Goal: Task Accomplishment & Management: Use online tool/utility

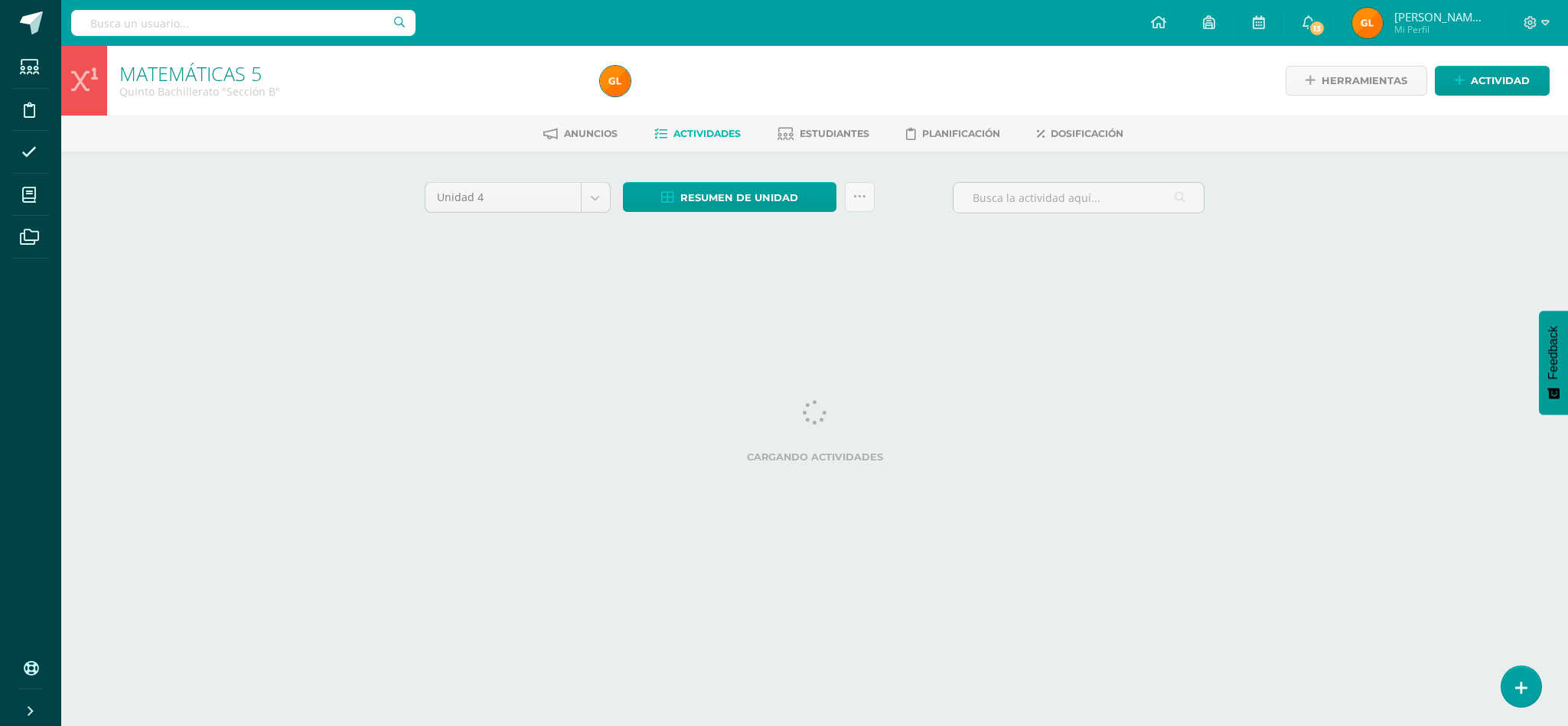
select select "Unidad 3"
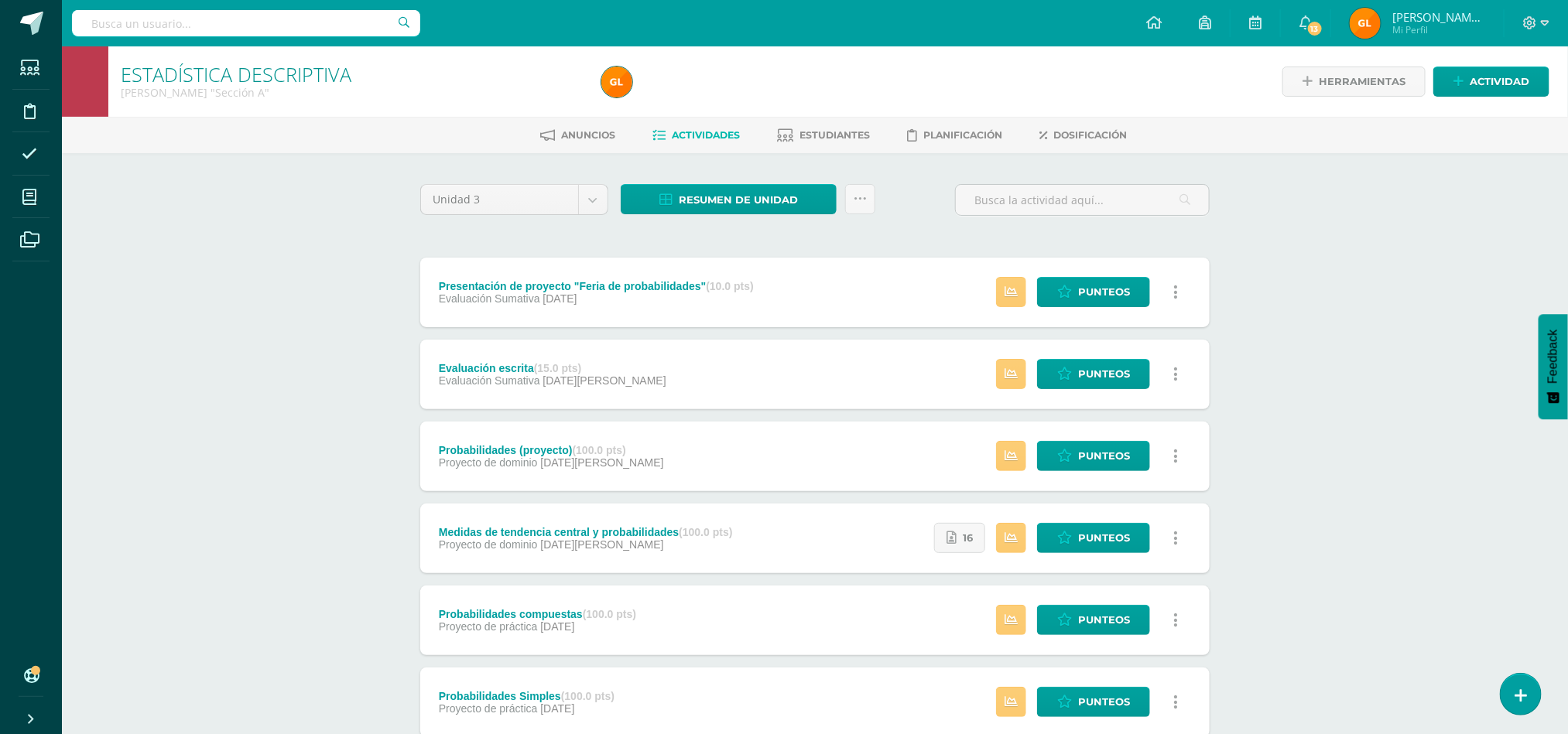
click at [300, 332] on div "ESTADÍSTICA DESCRIPTIVA [PERSON_NAME] "Sección A" Herramientas Detalle de asist…" at bounding box center [814, 604] width 1506 height 1116
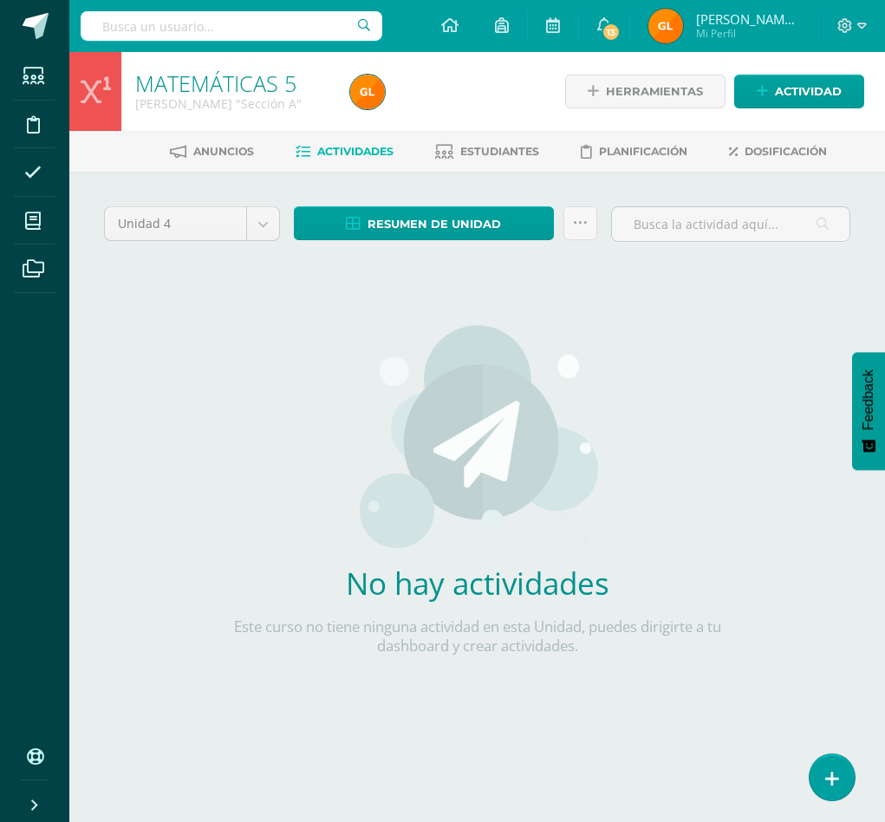
select select "Unidad 3"
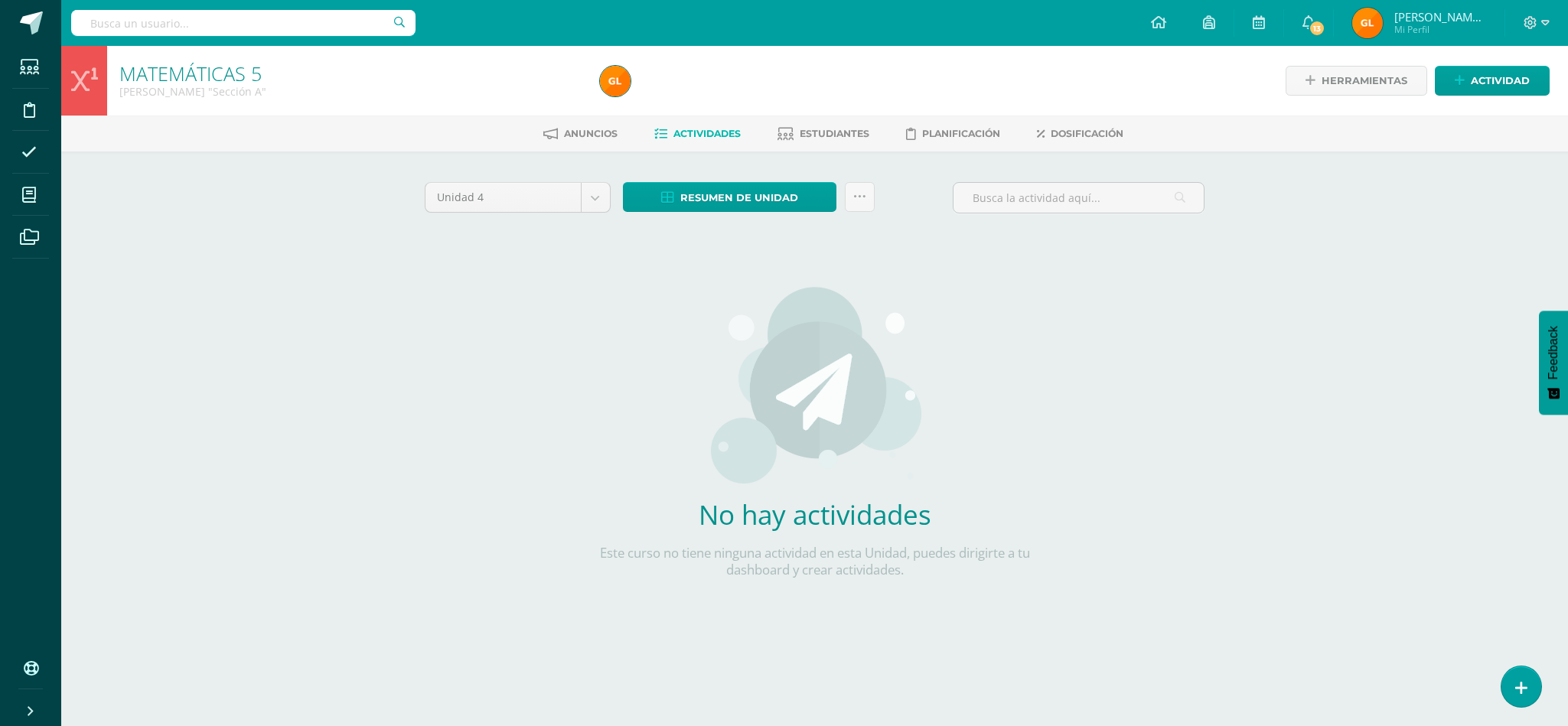
click at [780, 361] on img at bounding box center [814, 384] width 216 height 198
click at [780, 303] on div "Unidad 4 Unidad 1 Unidad 2 Unidad 3 Unidad 4 Resumen de unidad Descargar como H…" at bounding box center [814, 404] width 792 height 445
click at [780, 86] on span "Actividad" at bounding box center [1500, 80] width 59 height 28
